Goal: Information Seeking & Learning: Learn about a topic

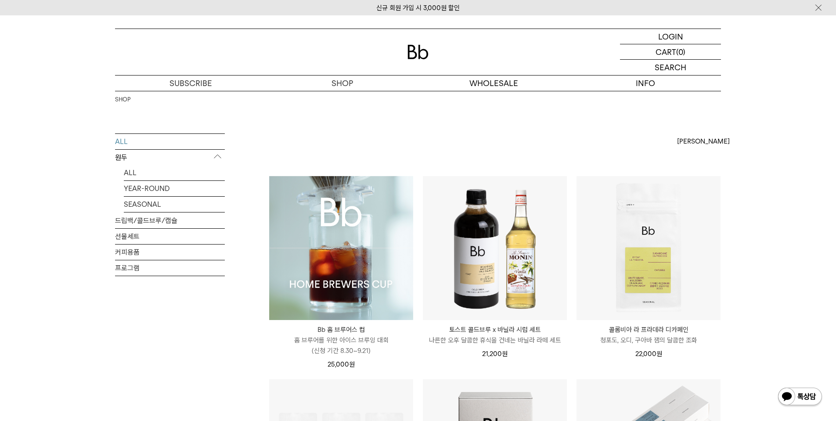
click at [340, 240] on img at bounding box center [341, 248] width 144 height 144
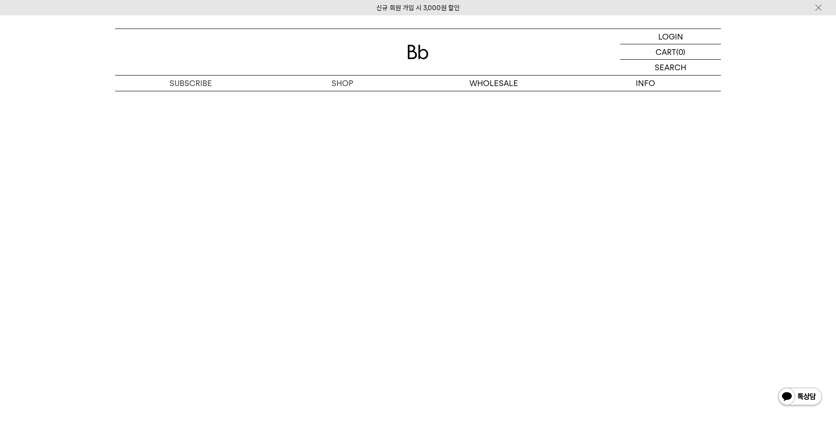
scroll to position [4405, 0]
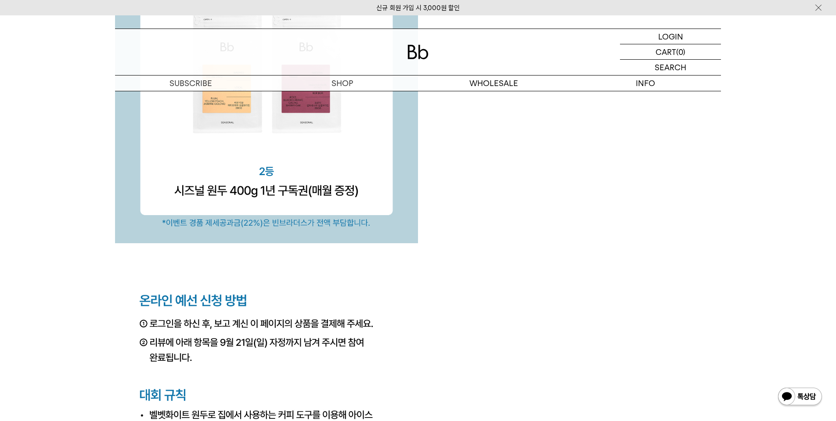
scroll to position [2990, 0]
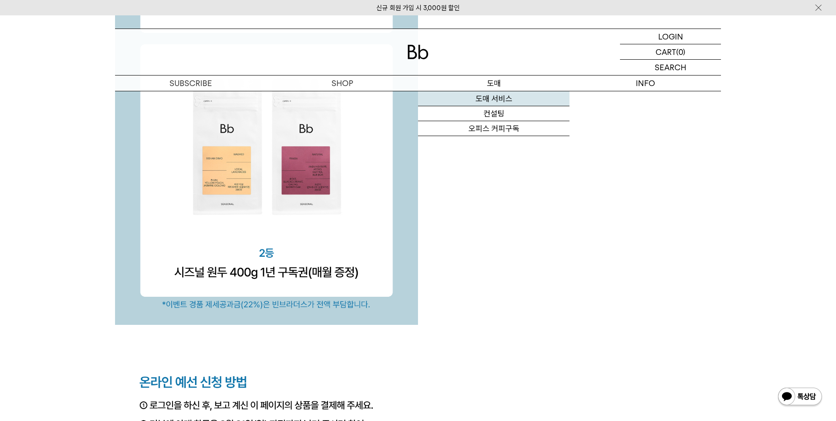
click at [501, 98] on link "도매 서비스" at bounding box center [494, 98] width 152 height 15
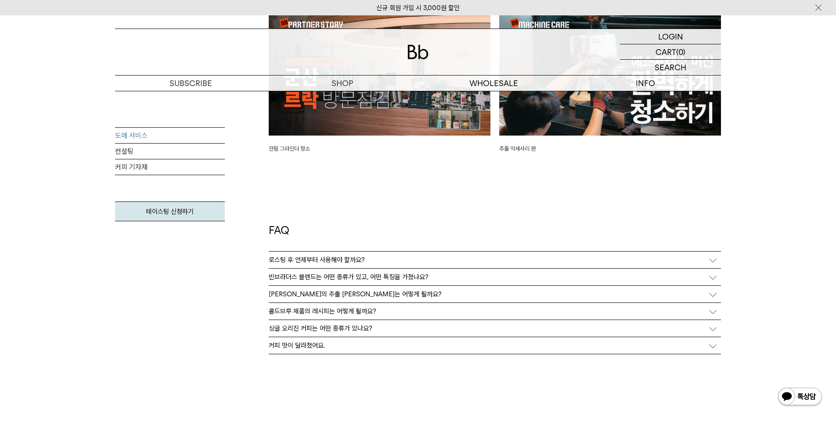
click at [327, 256] on p "로스팅 후 언제부터 사용해야 할까요?" at bounding box center [317, 260] width 96 height 8
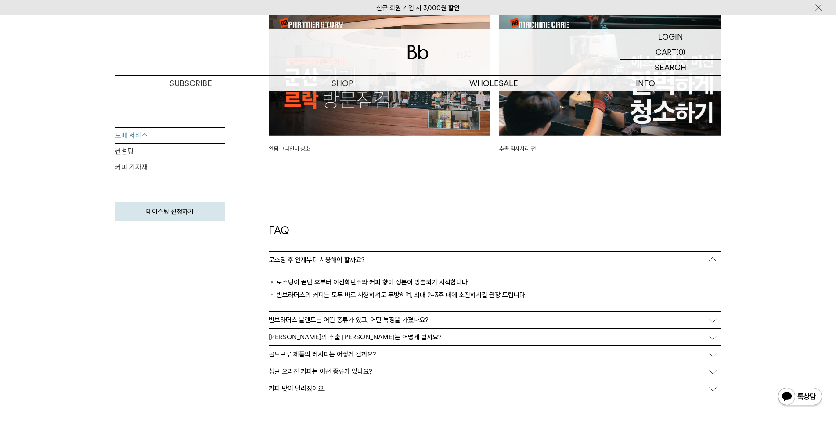
drag, startPoint x: 354, startPoint y: 271, endPoint x: 368, endPoint y: 305, distance: 36.0
click at [368, 305] on div "로스팅이 끝난 후부터 이산화탄소와 커피 향미 성분이 방출되기 시작합니다. 빈브라더스의 커피는 모두 바로 사용하셔도 무방하며, 최대 2~3주 내…" at bounding box center [495, 289] width 452 height 43
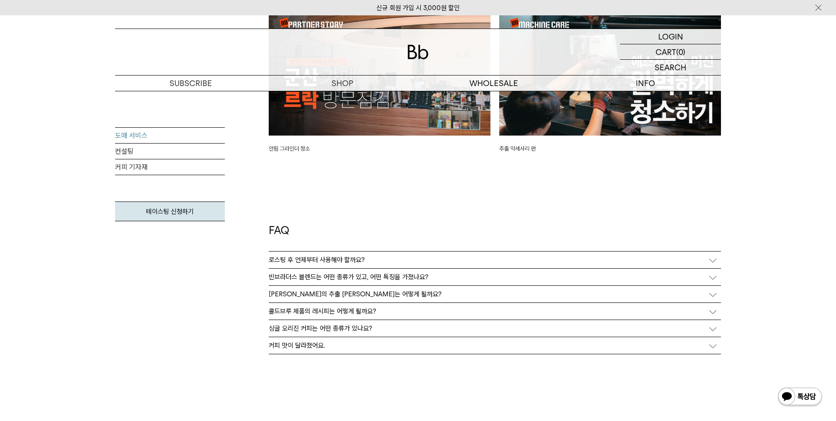
click at [397, 273] on p "빈브라더스 블렌드는 어떤 종류가 있고, 어떤 특징을 가졌나요?" at bounding box center [349, 277] width 160 height 8
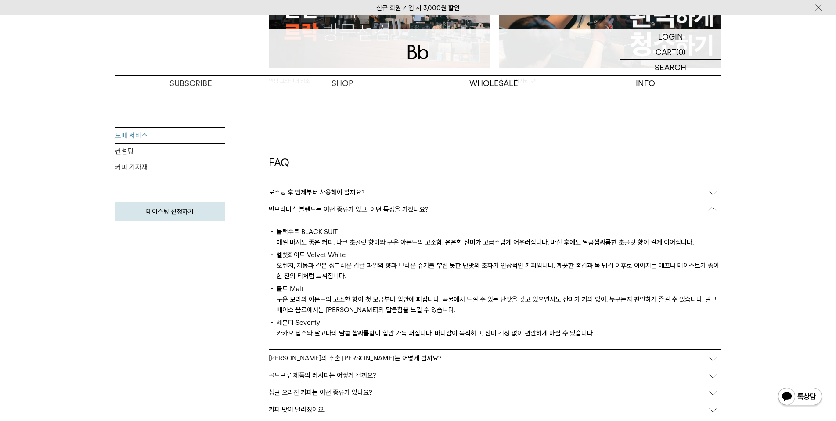
scroll to position [2214, 0]
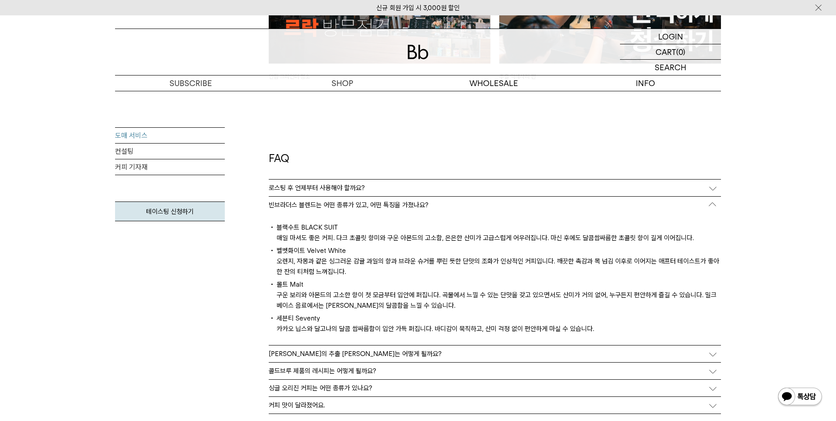
drag, startPoint x: 262, startPoint y: 229, endPoint x: 293, endPoint y: 281, distance: 59.9
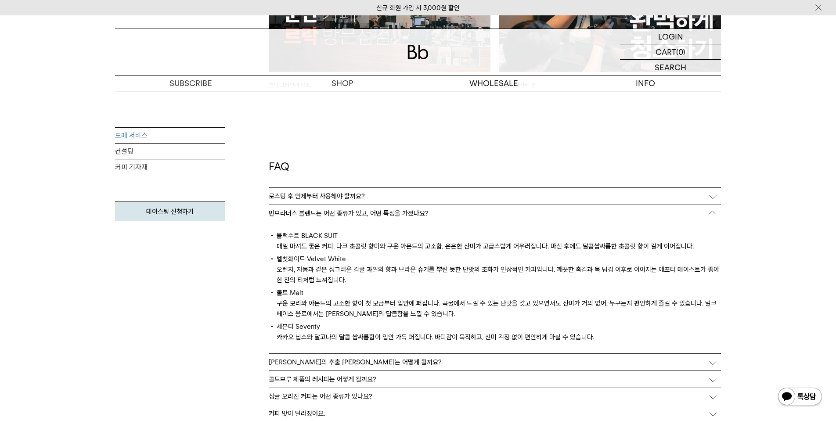
click at [293, 281] on div "블랙수트 BLACK SUIT 매일 마셔도 좋은 커피. 다크 초콜릿 향미와 구운 아몬드의 고소함, 은은한 산미가 고급스럽게 어우러집니다. 마신 …" at bounding box center [495, 288] width 452 height 132
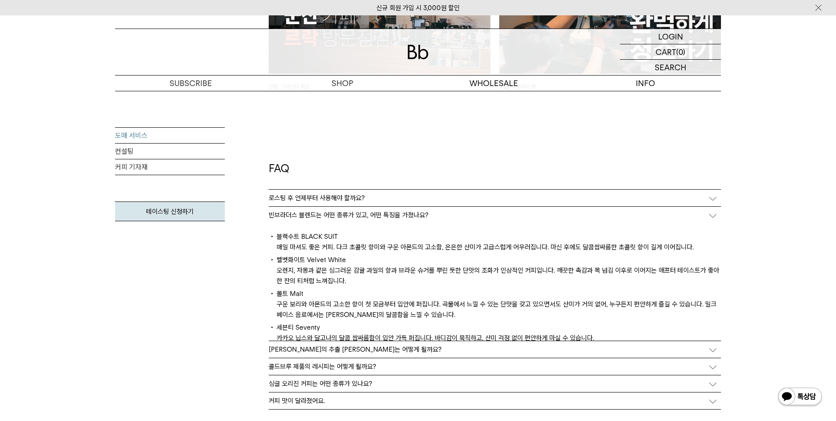
scroll to position [2201, 0]
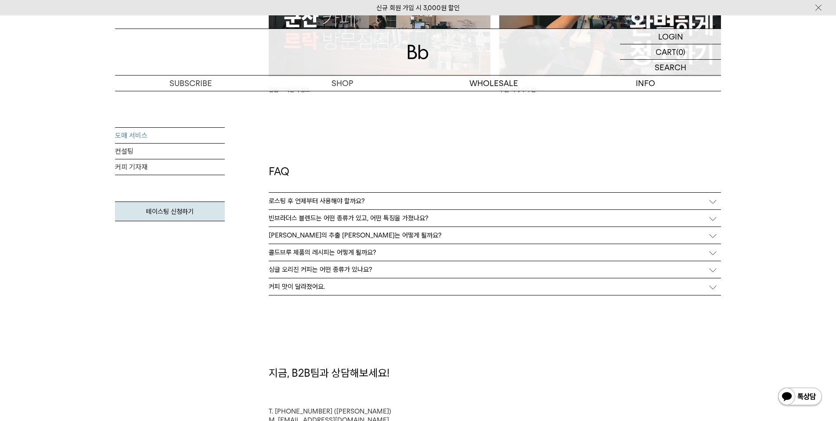
click at [306, 214] on p "빈브라더스 블렌드는 어떤 종류가 있고, 어떤 특징을 가졌나요?" at bounding box center [349, 218] width 160 height 8
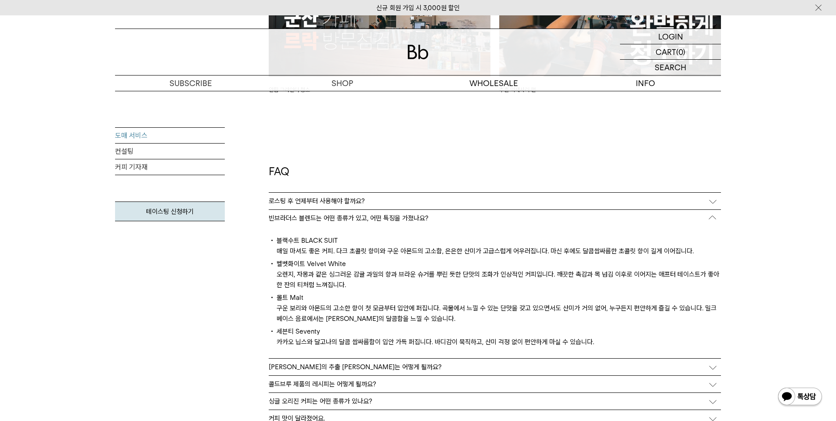
click at [343, 359] on div "블렌드의 추출 레시피는 어떻게 될까요?" at bounding box center [495, 367] width 452 height 17
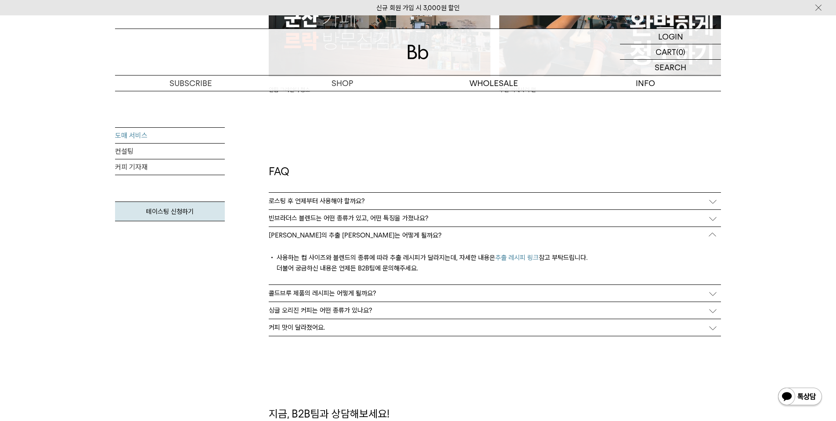
click at [347, 293] on p "콜드브루 제품의 레시피는 어떻게 될까요?" at bounding box center [323, 293] width 108 height 8
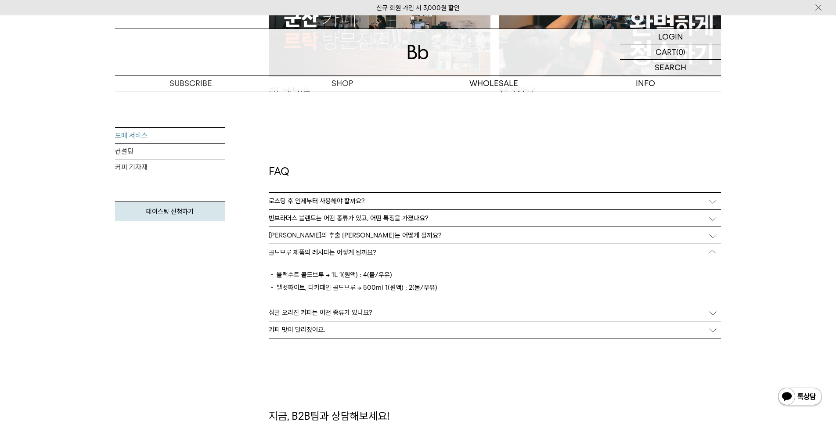
click at [345, 305] on div "싱글 오리진 커피는 어떤 종류가 있나요?" at bounding box center [495, 312] width 452 height 17
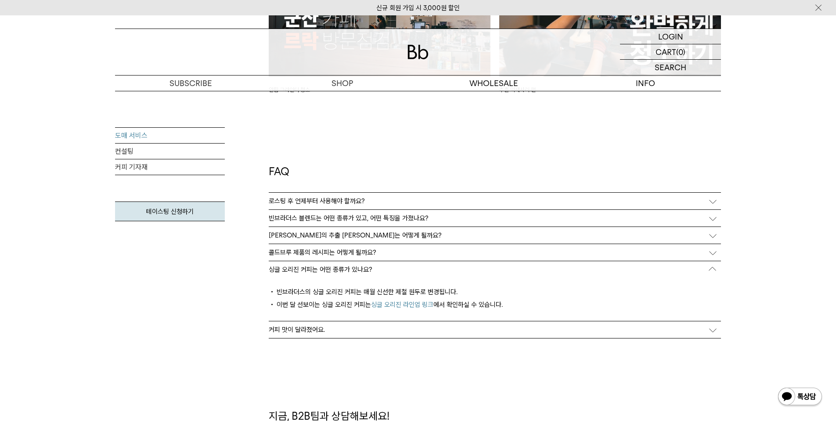
click at [340, 329] on div "커피 맛이 달라졌어요." at bounding box center [495, 329] width 452 height 17
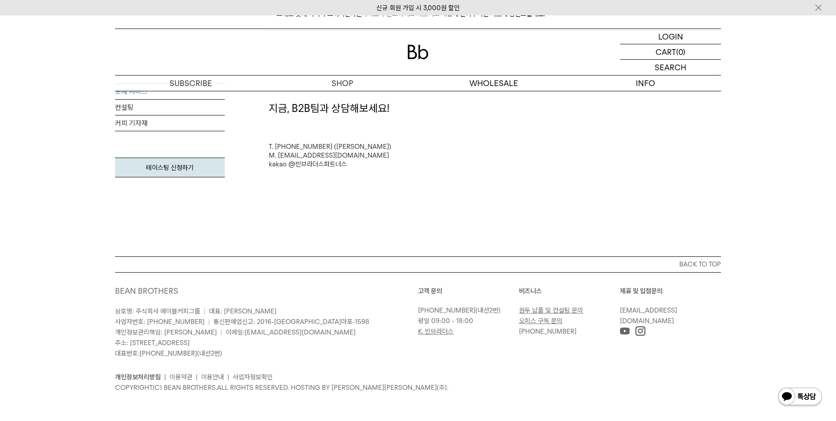
scroll to position [2506, 0]
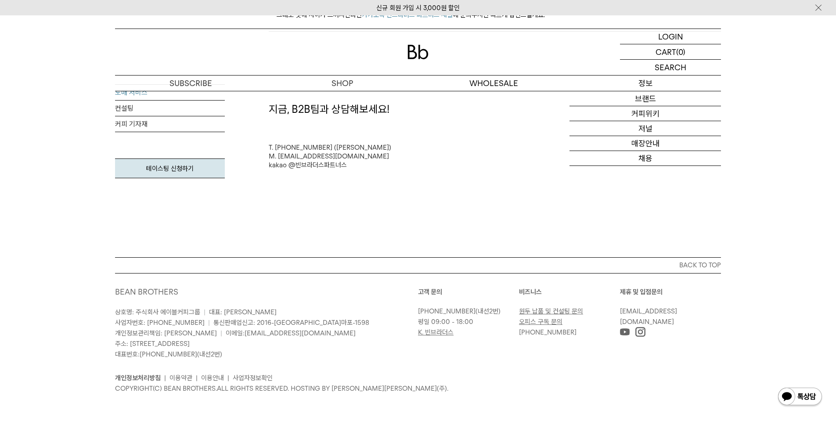
click at [646, 82] on p "정보" at bounding box center [646, 83] width 152 height 15
click at [637, 85] on p "정보" at bounding box center [646, 83] width 152 height 15
click at [639, 114] on link "커피위키" at bounding box center [646, 113] width 152 height 15
